Goal: Download file/media

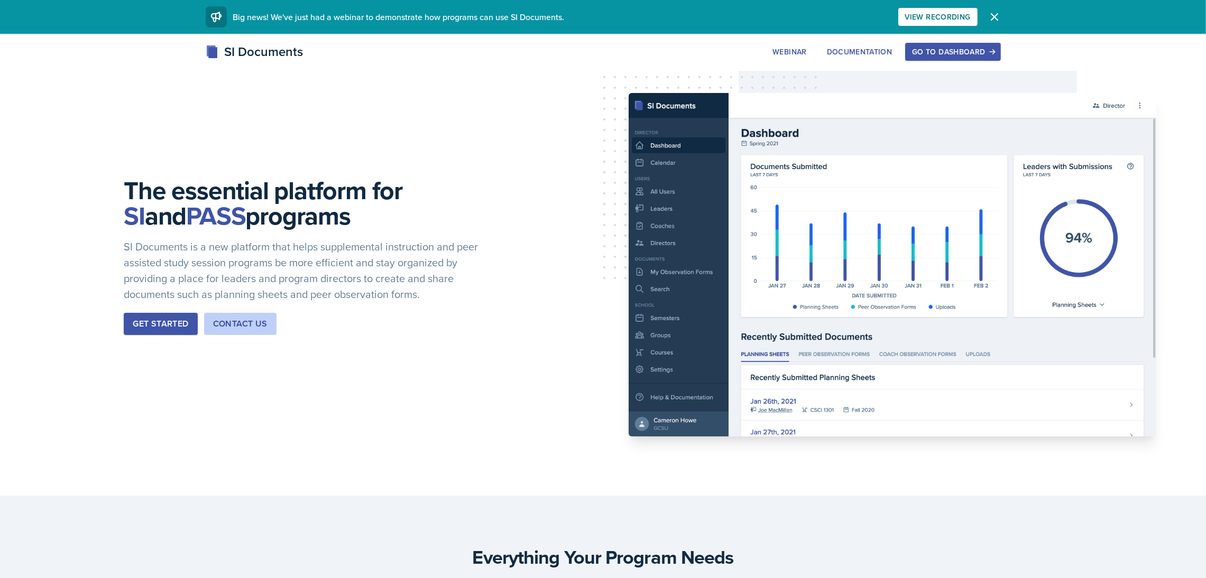
click at [947, 49] on div "Go to Dashboard" at bounding box center [952, 52] width 81 height 8
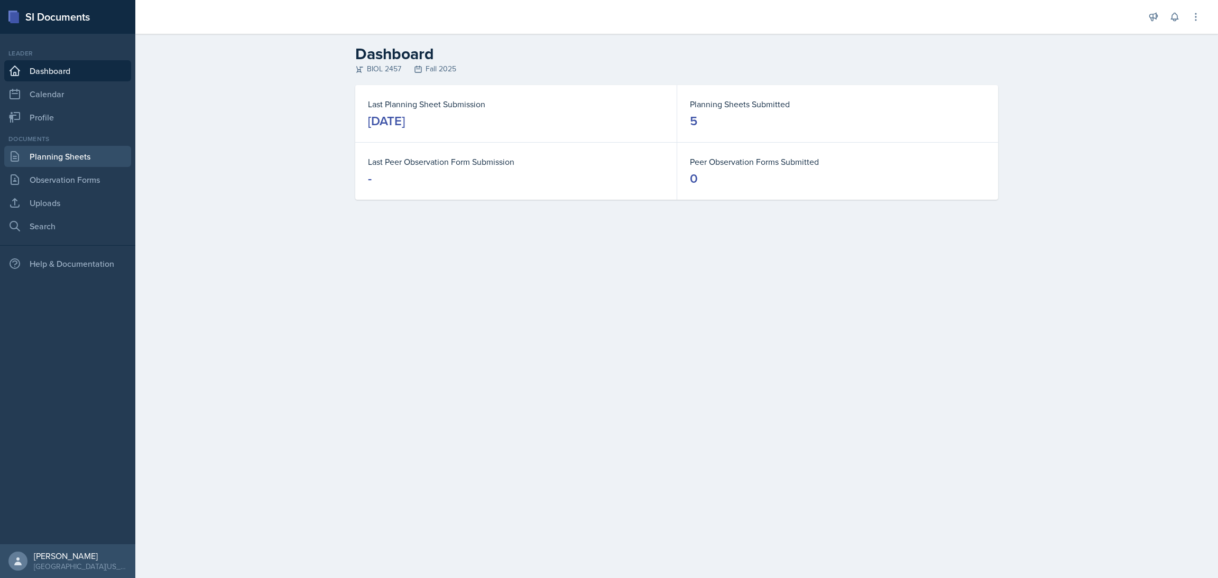
click at [81, 159] on link "Planning Sheets" at bounding box center [67, 156] width 127 height 21
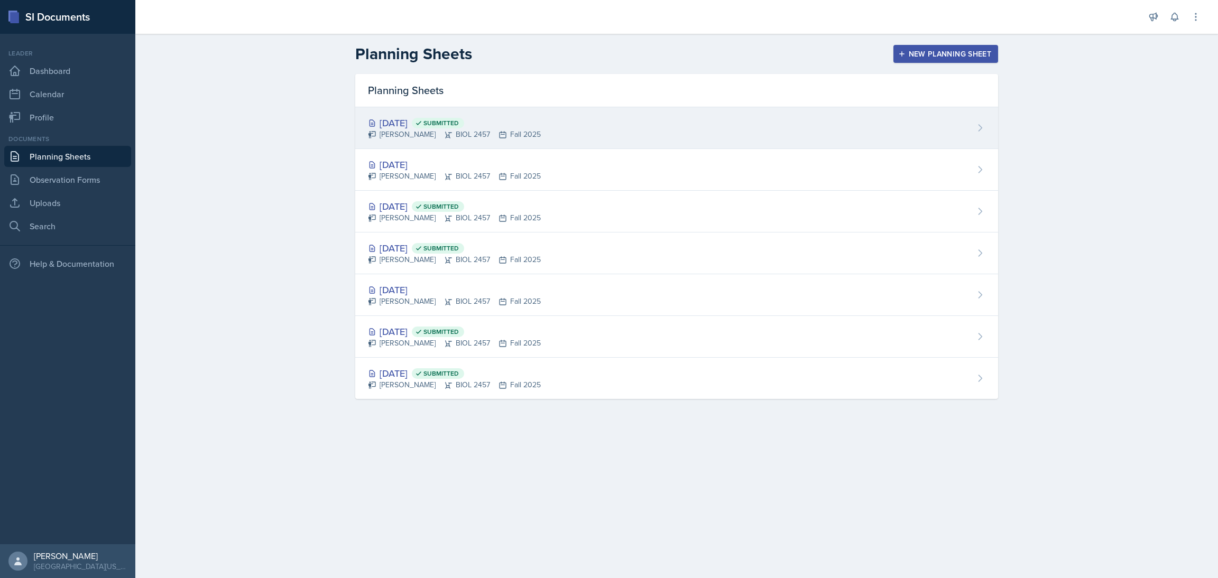
click at [412, 120] on div "[DATE] Submitted" at bounding box center [454, 123] width 173 height 14
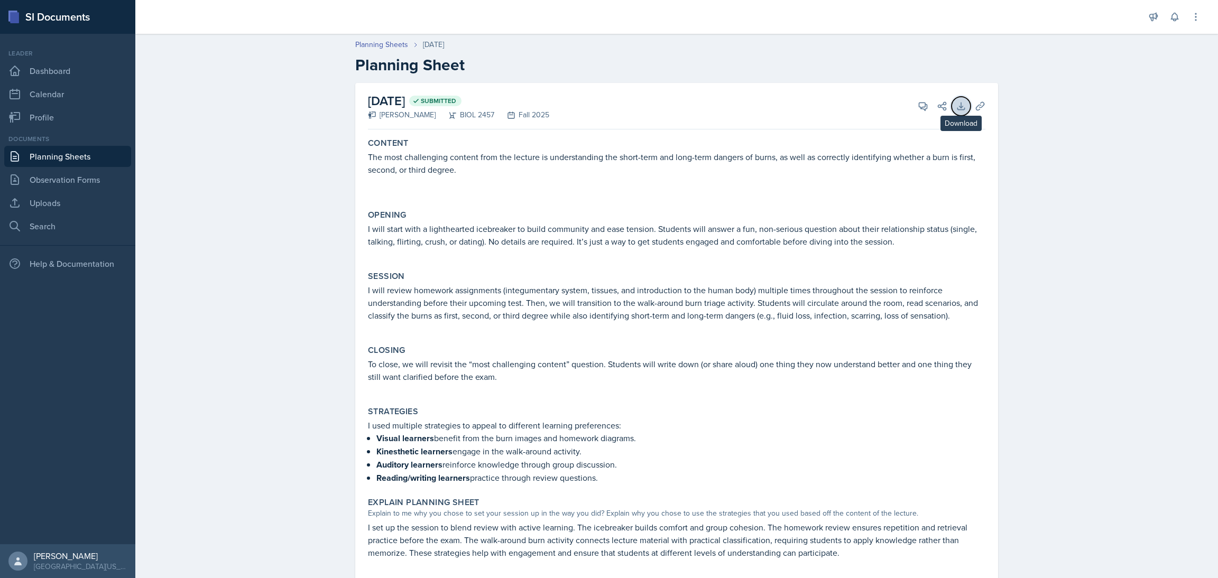
click at [952, 98] on button "Download" at bounding box center [961, 106] width 19 height 19
